Goal: Navigation & Orientation: Find specific page/section

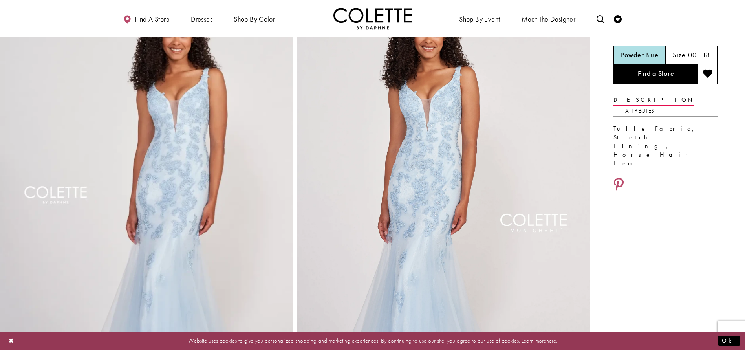
scroll to position [52, 0]
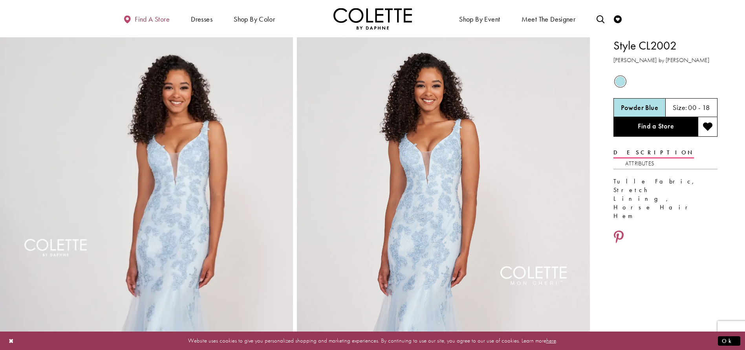
click at [154, 18] on span "Find a store" at bounding box center [152, 19] width 35 height 8
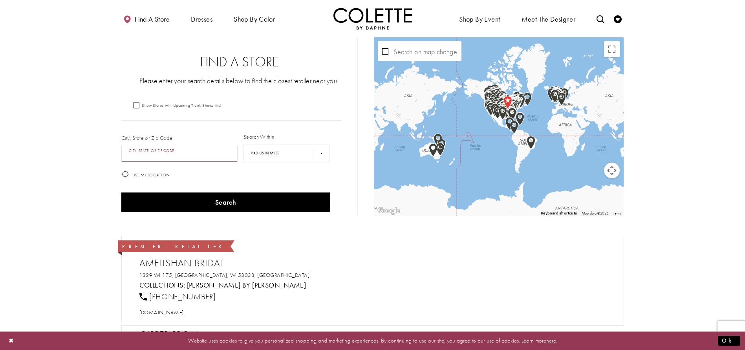
click at [127, 154] on input "City, State, or ZIP Code" at bounding box center [179, 154] width 117 height 17
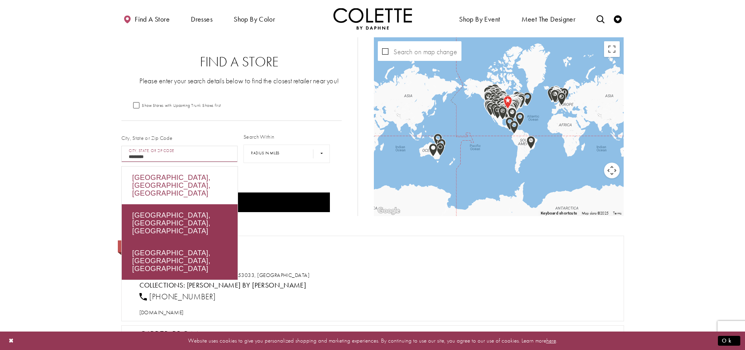
click at [185, 177] on div "Las Vegas, NV, USA" at bounding box center [180, 186] width 116 height 38
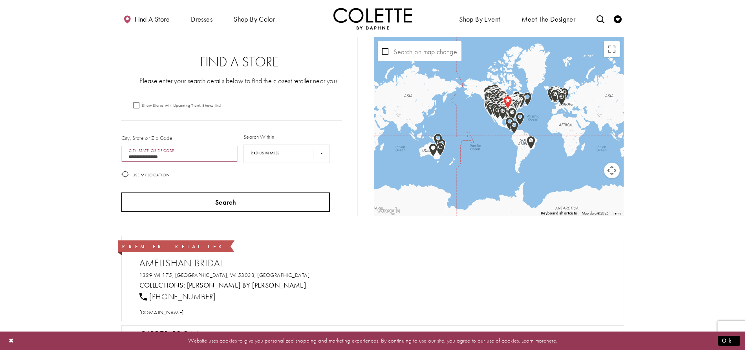
type input "**********"
click at [244, 206] on button "Search" at bounding box center [225, 203] width 209 height 20
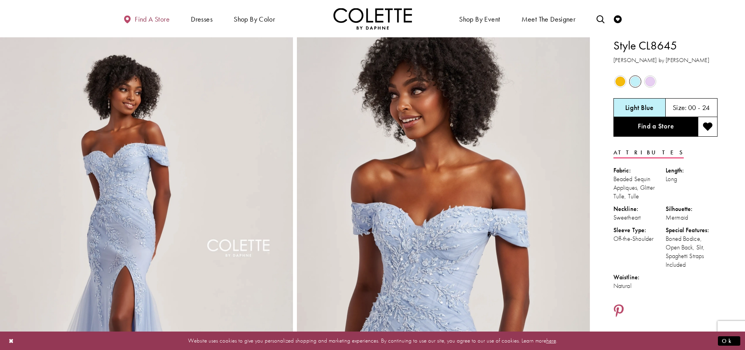
click at [150, 18] on span "Find a store" at bounding box center [152, 19] width 35 height 8
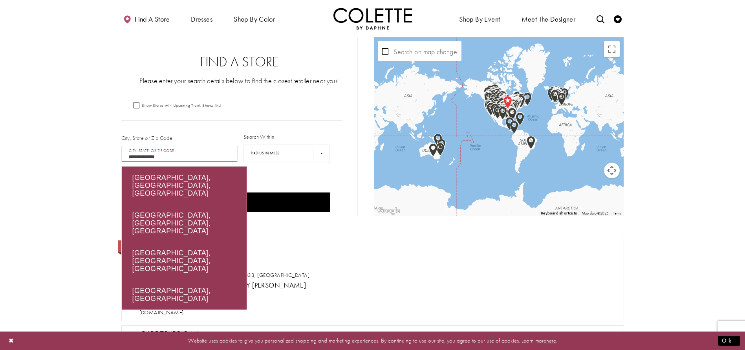
click at [121, 193] on button "Search" at bounding box center [225, 203] width 209 height 20
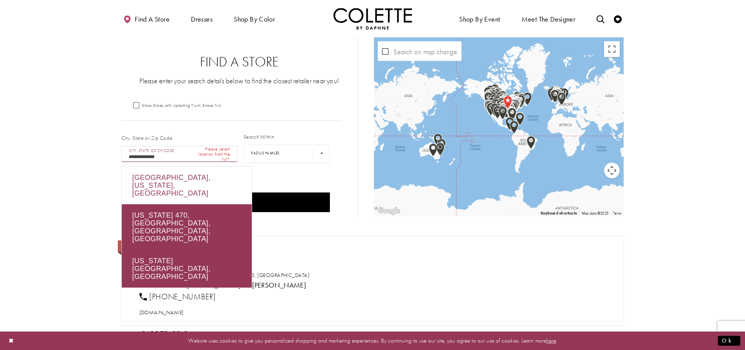
click at [187, 179] on div "Denver, Colorado, USA" at bounding box center [187, 186] width 130 height 38
type input "**********"
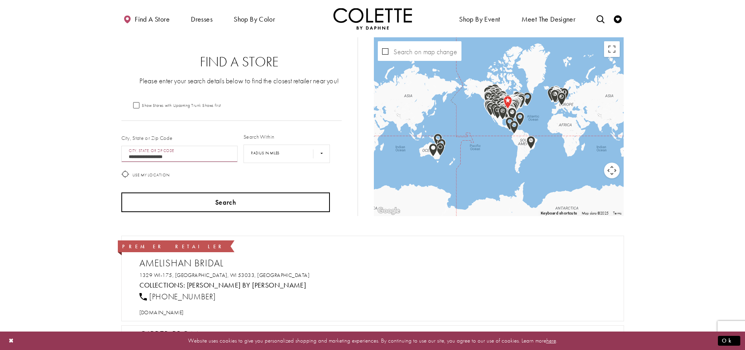
click at [231, 205] on button "Search" at bounding box center [225, 203] width 209 height 20
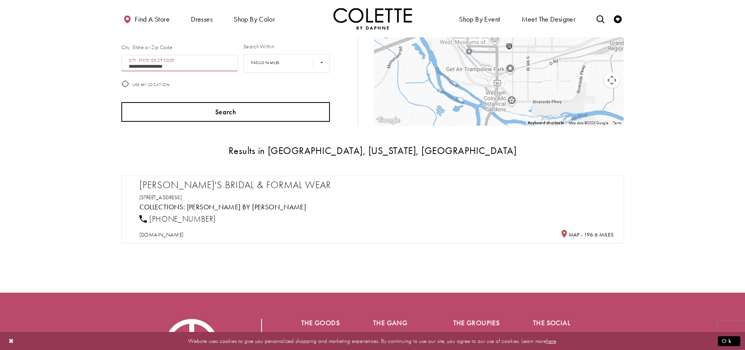
scroll to position [105, 0]
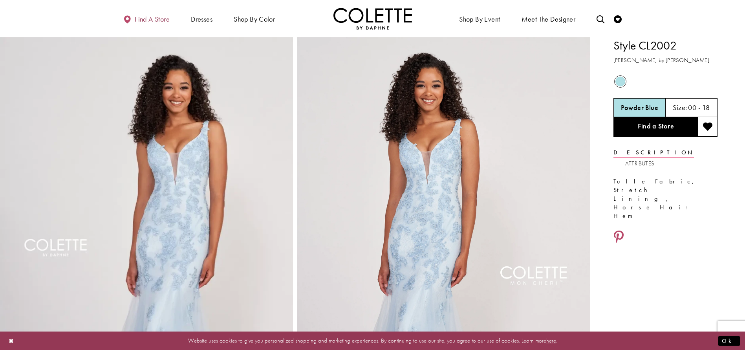
click at [153, 18] on span "Find a store" at bounding box center [152, 19] width 35 height 8
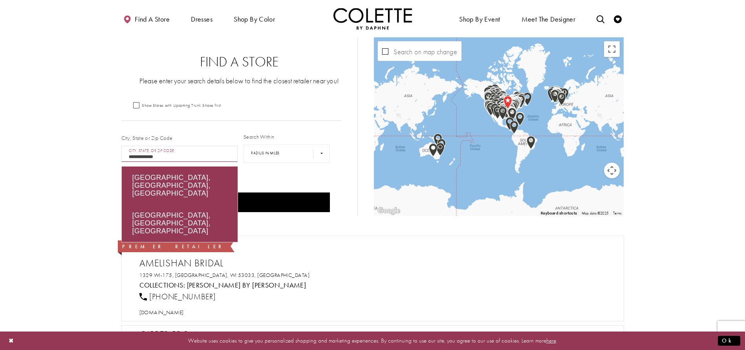
click at [121, 193] on button "Search" at bounding box center [225, 203] width 209 height 20
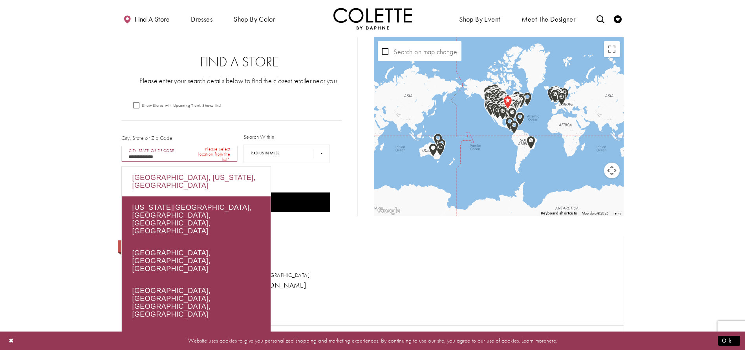
click at [206, 172] on div "[GEOGRAPHIC_DATA], [US_STATE], [GEOGRAPHIC_DATA]" at bounding box center [196, 182] width 149 height 30
type input "**********"
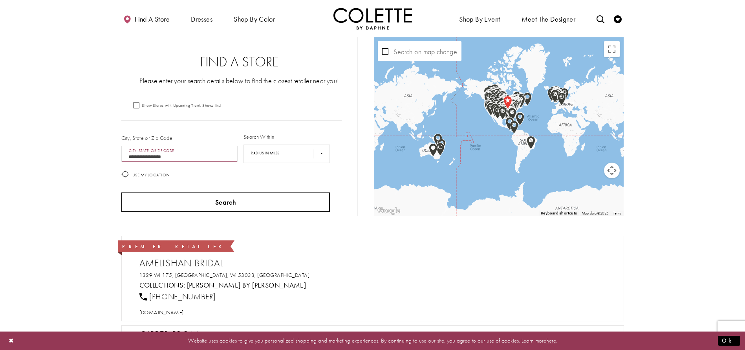
click at [231, 204] on button "Search" at bounding box center [225, 203] width 209 height 20
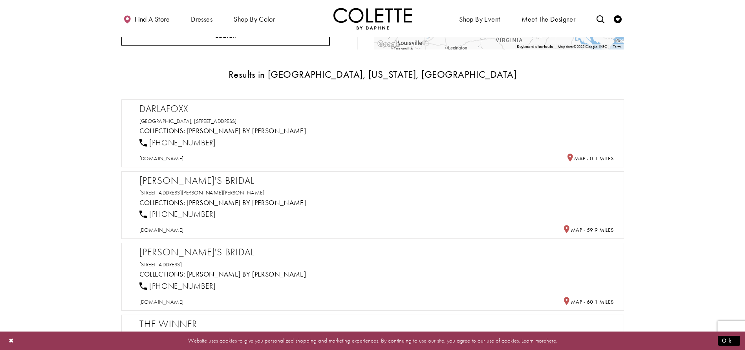
scroll to position [105, 0]
